Goal: Information Seeking & Learning: Learn about a topic

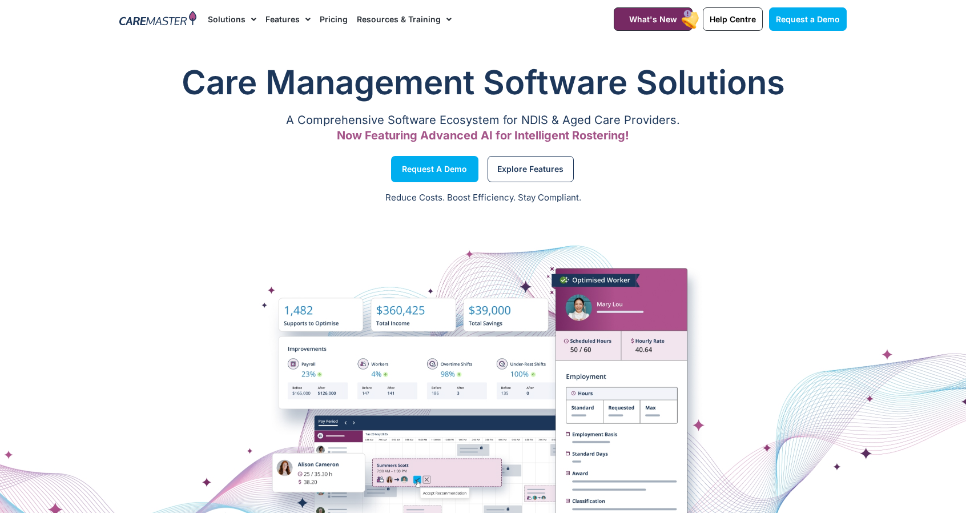
click at [329, 22] on link "Pricing" at bounding box center [334, 19] width 28 height 38
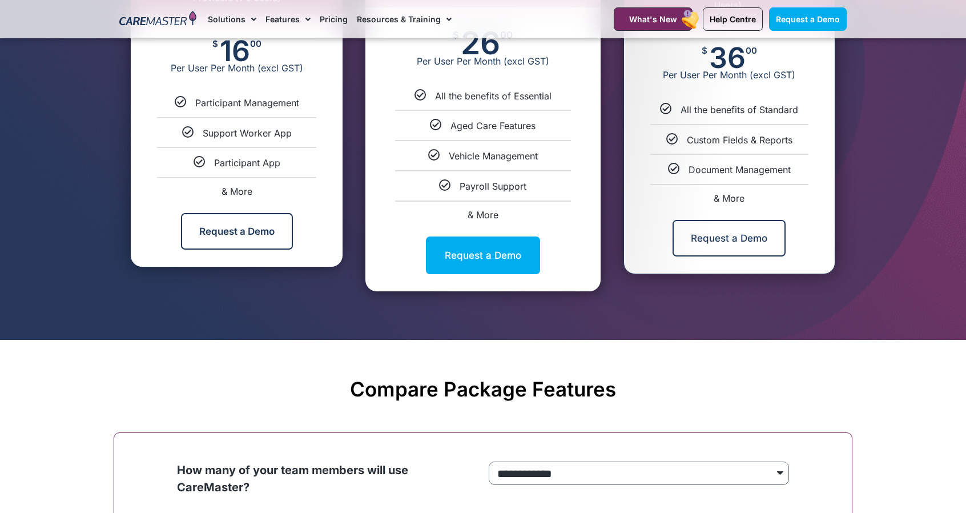
scroll to position [742, 0]
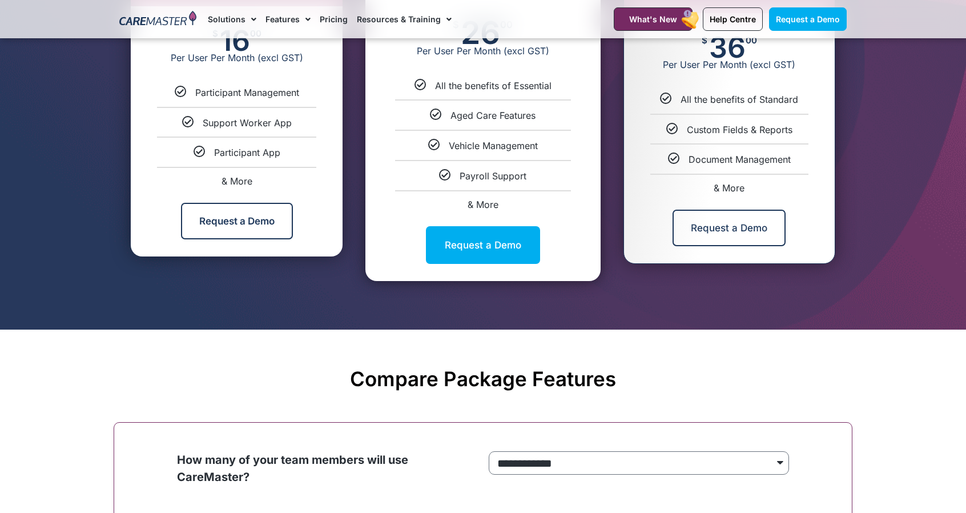
click at [242, 182] on span "& More" at bounding box center [237, 180] width 31 height 11
select select "***"
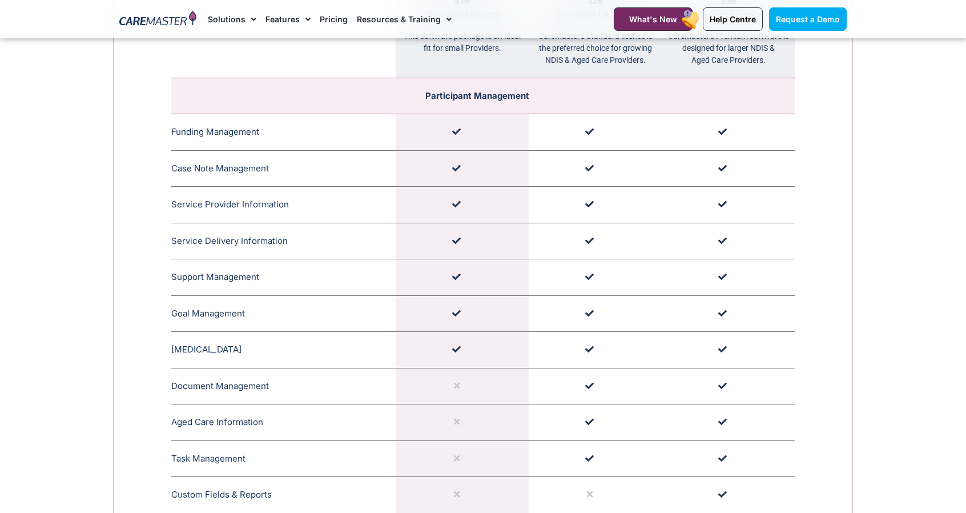
scroll to position [1260, 0]
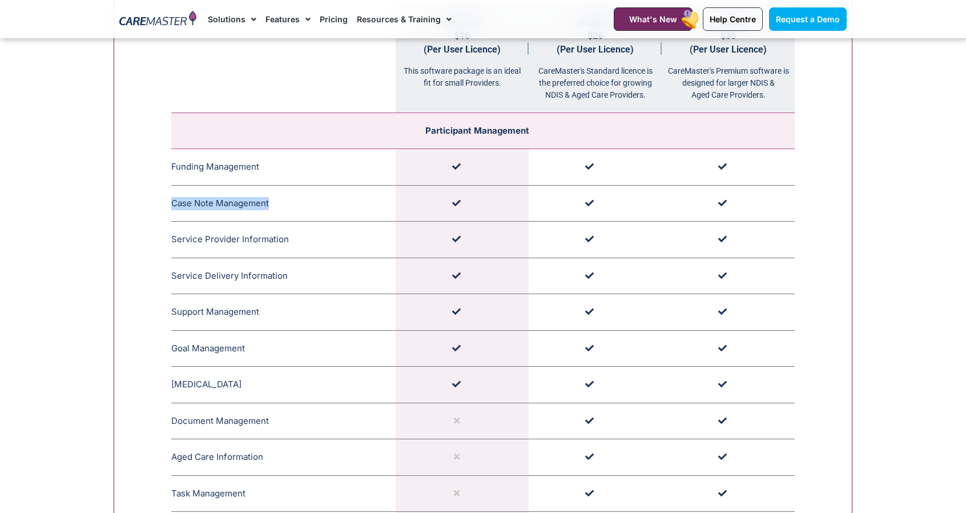
drag, startPoint x: 269, startPoint y: 199, endPoint x: 173, endPoint y: 204, distance: 96.1
click at [173, 204] on td "Case Note Management CareMaster's Case Note Management organises timestamped an…" at bounding box center [283, 203] width 224 height 37
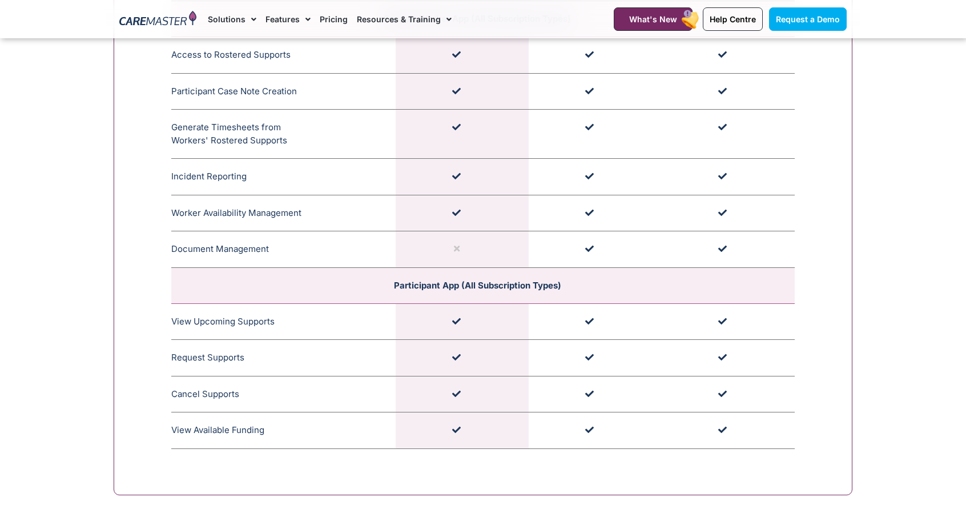
scroll to position [3259, 0]
